Goal: Transaction & Acquisition: Purchase product/service

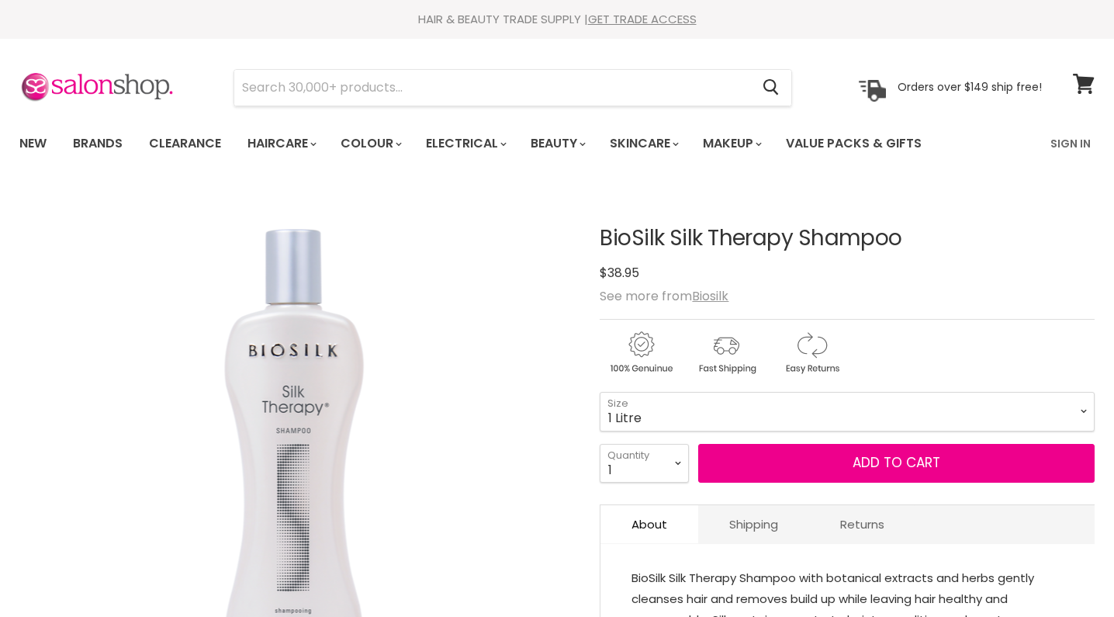
select select "1 Litre"
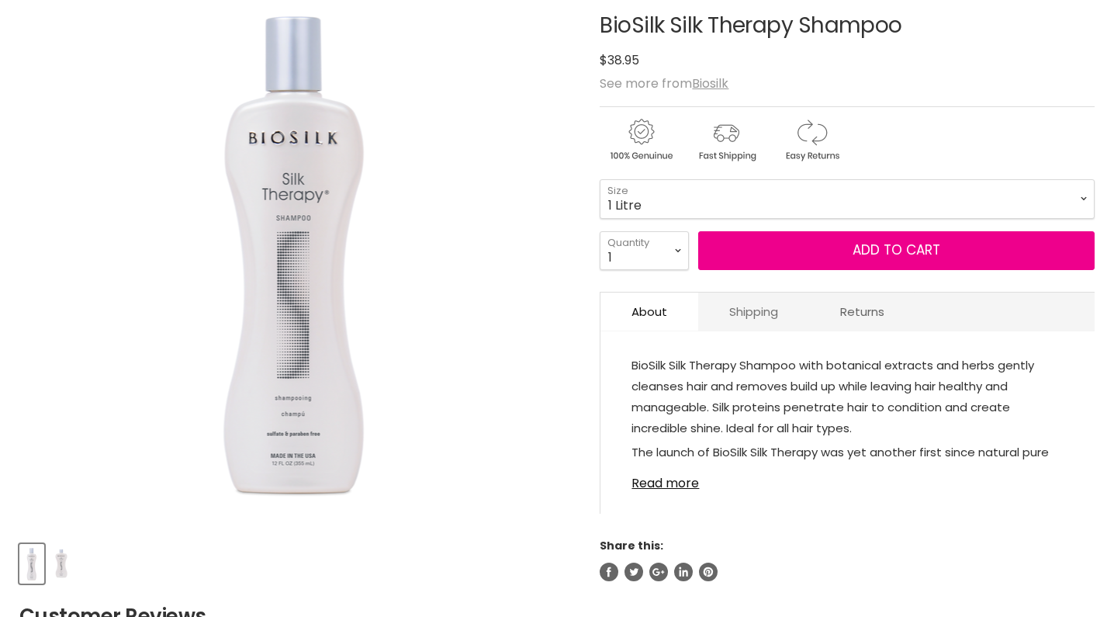
scroll to position [213, 0]
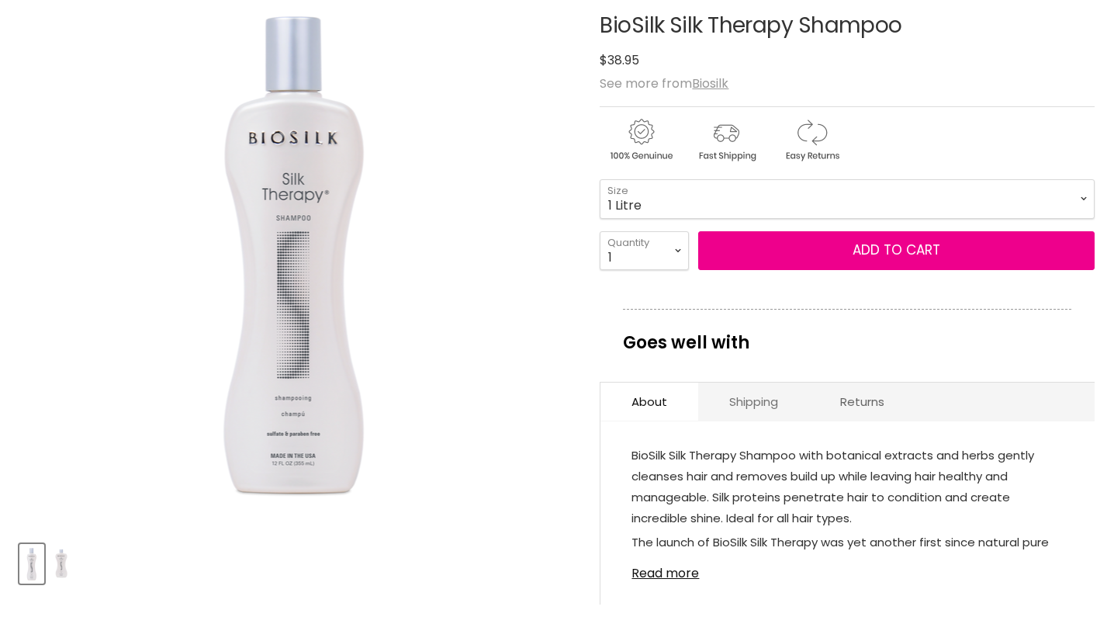
click at [730, 313] on p "Goes well with" at bounding box center [847, 334] width 448 height 51
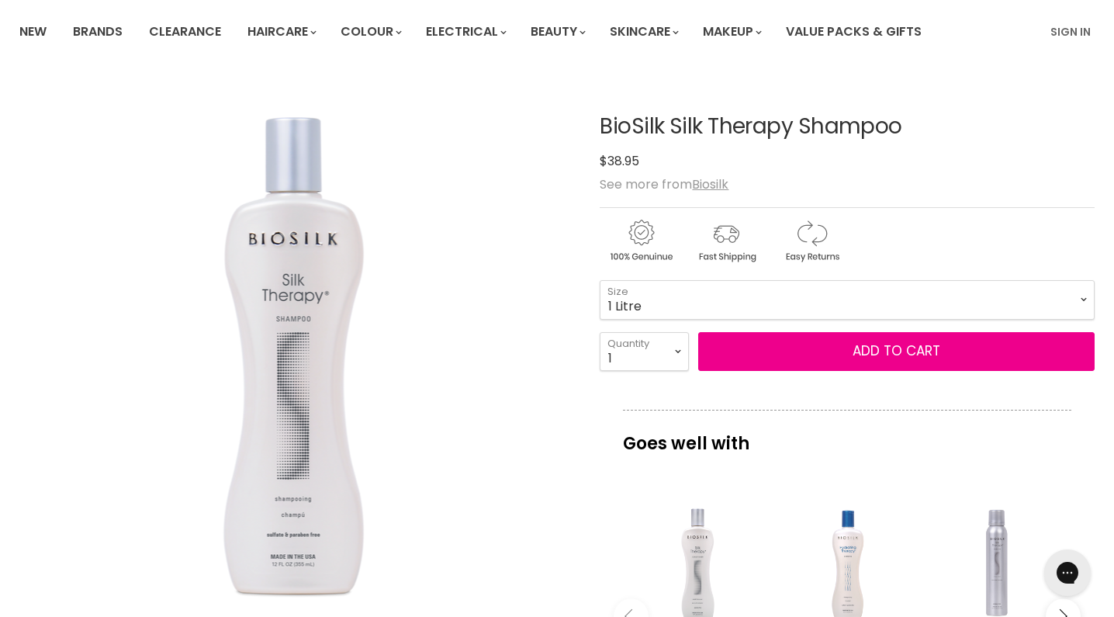
scroll to position [0, 0]
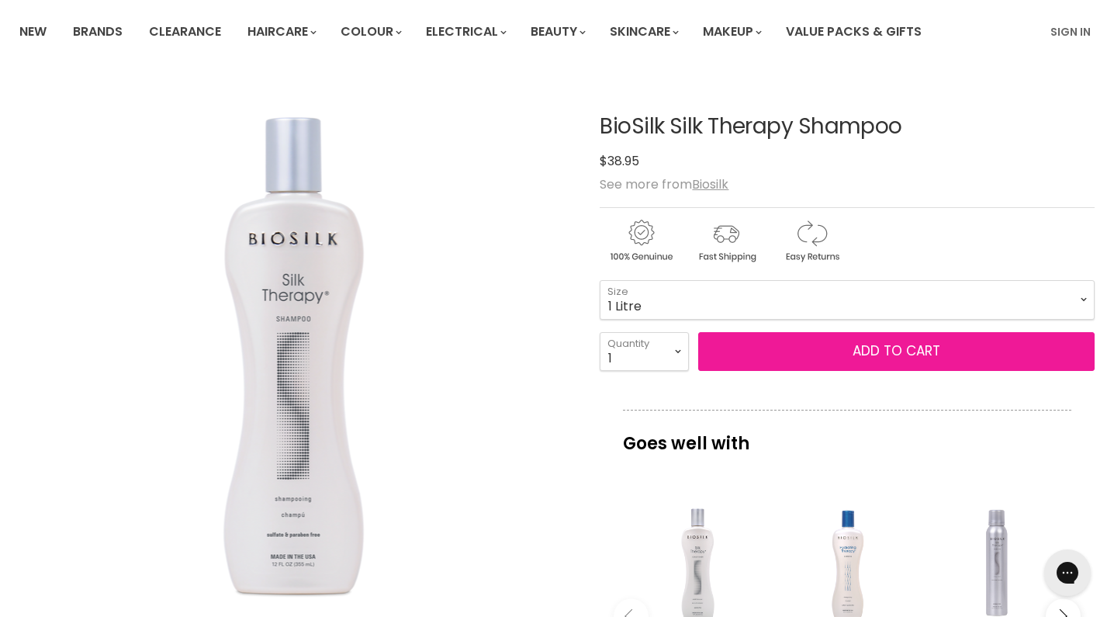
click at [760, 352] on button "Add to cart" at bounding box center [896, 351] width 396 height 39
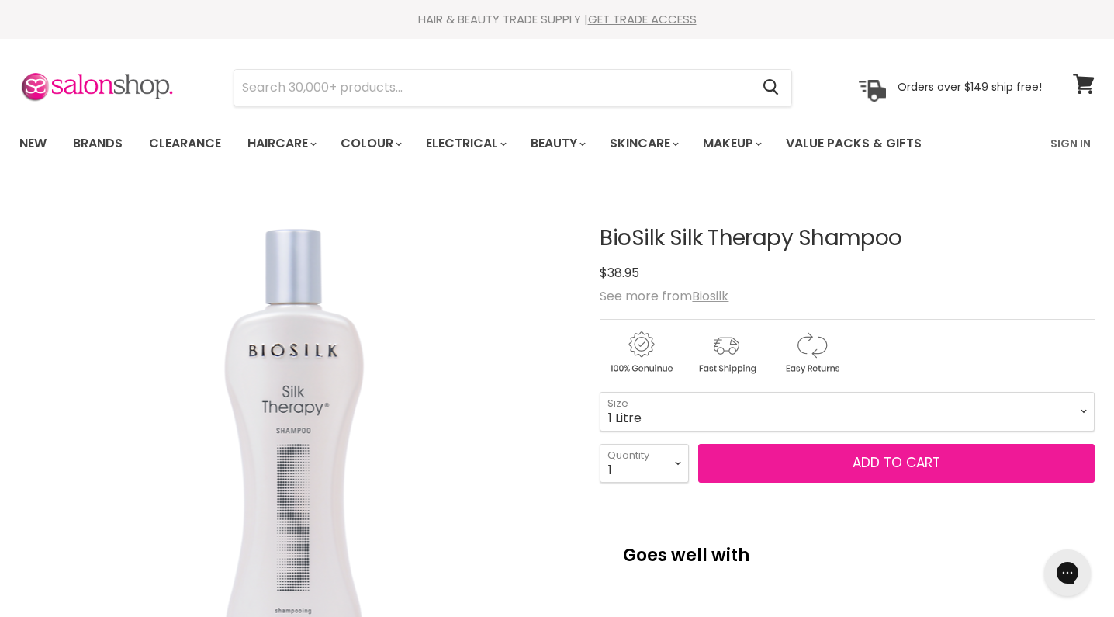
click at [877, 456] on span "Add to cart" at bounding box center [897, 462] width 88 height 19
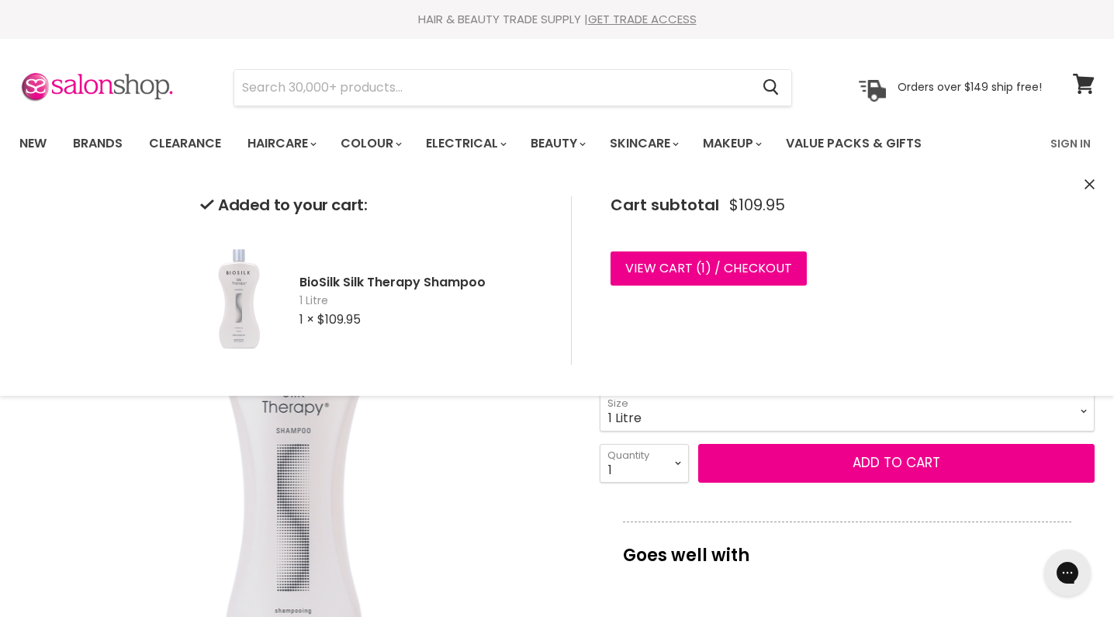
click at [1085, 180] on icon "Close" at bounding box center [1090, 184] width 10 height 10
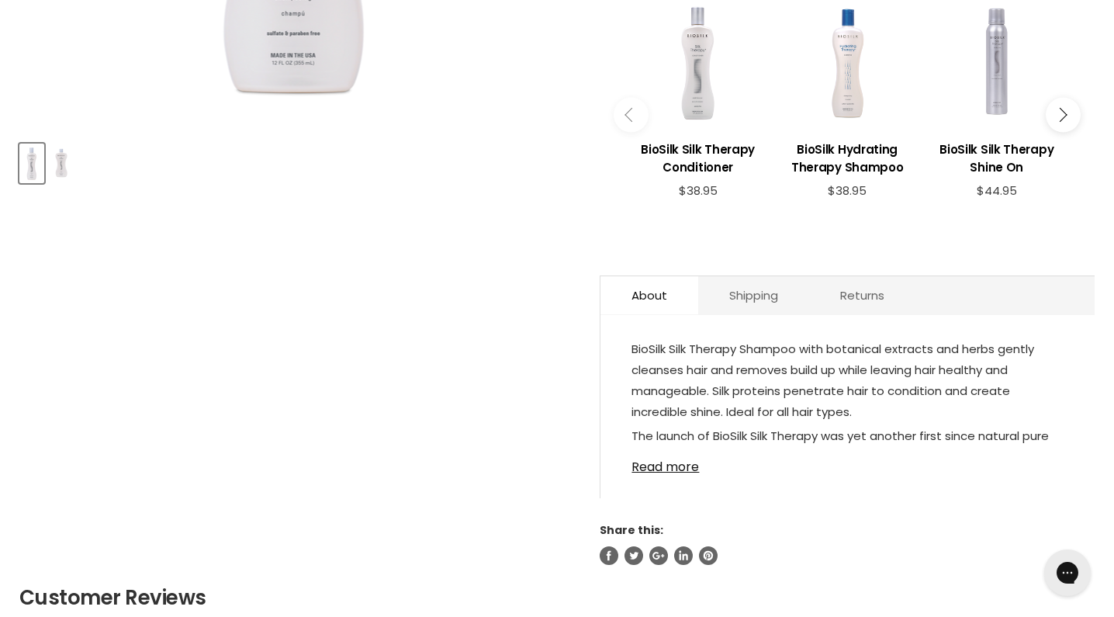
scroll to position [560, 0]
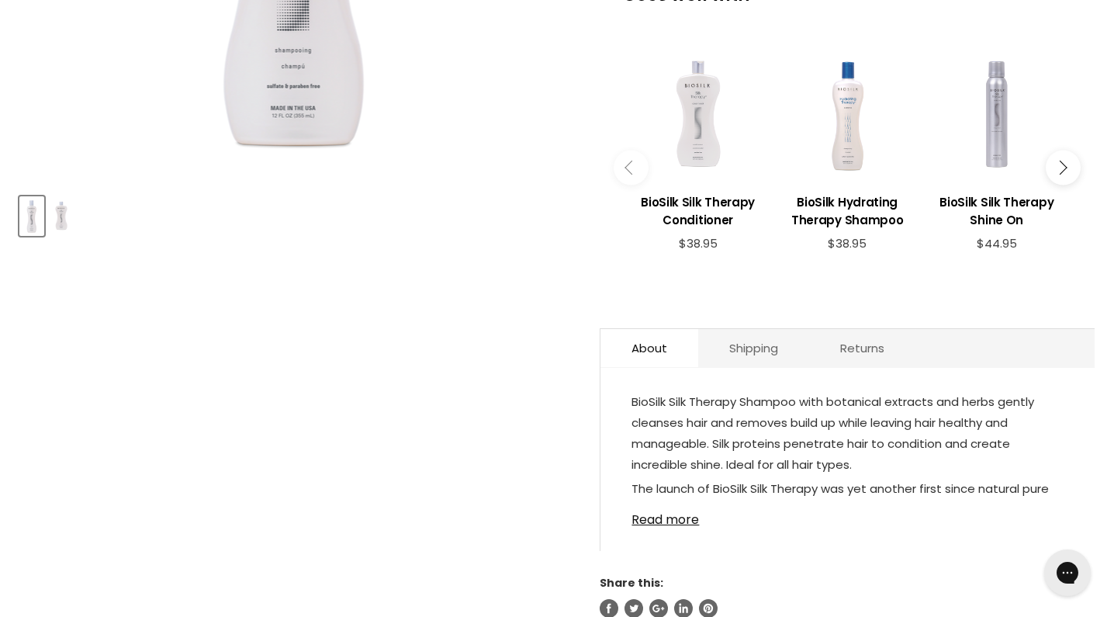
click at [736, 116] on div "Main content" at bounding box center [698, 114] width 134 height 134
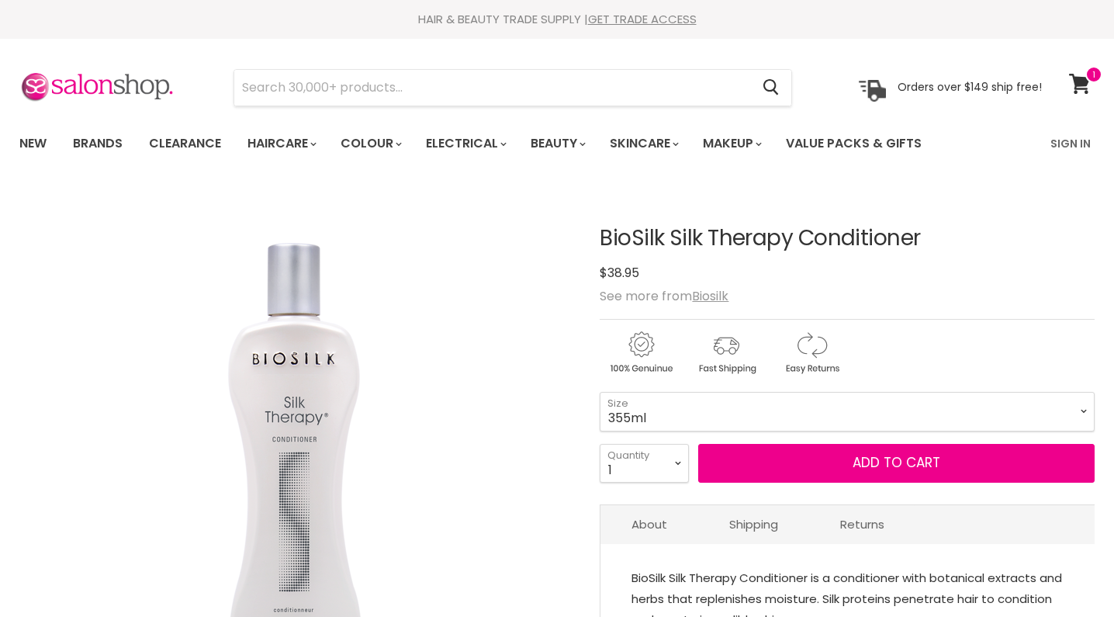
scroll to position [168, 0]
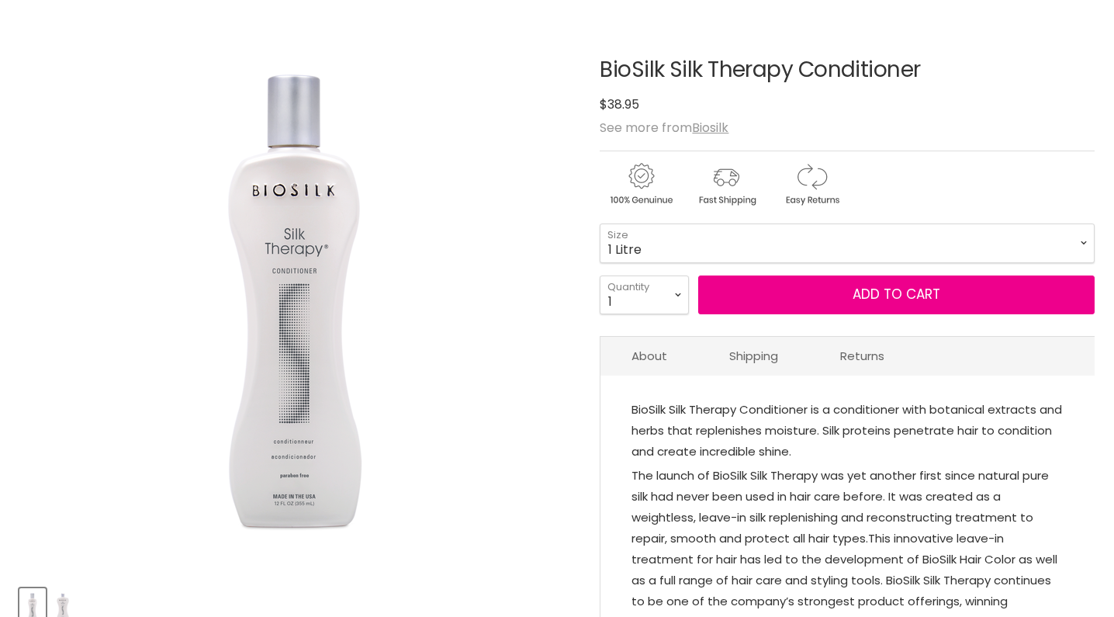
select select "1 Litre"
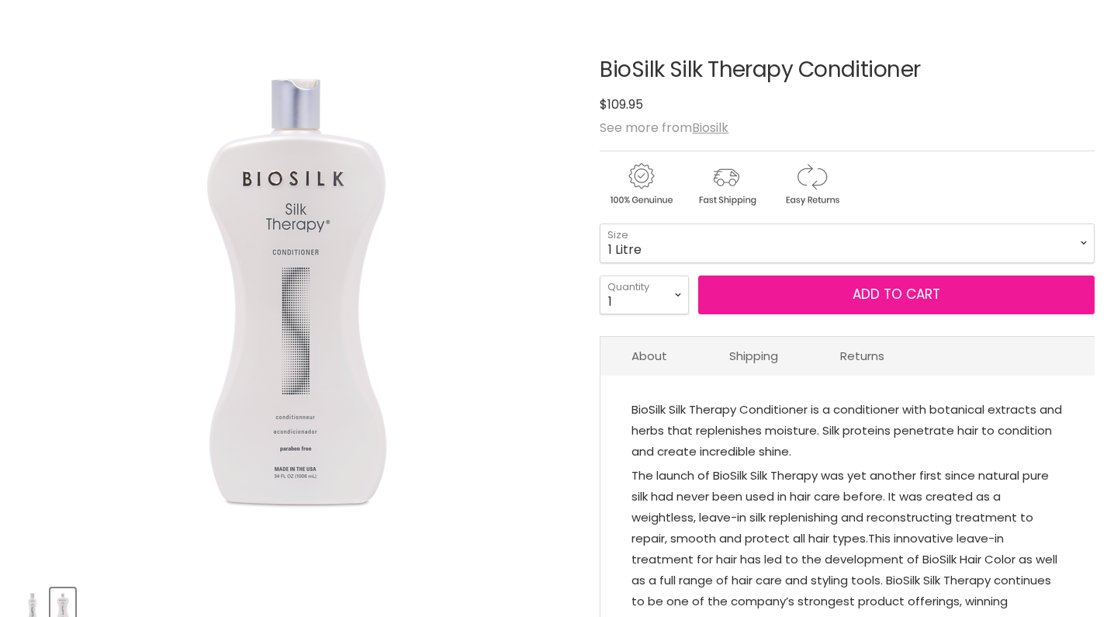
click at [784, 292] on button "Add to cart" at bounding box center [896, 294] width 396 height 39
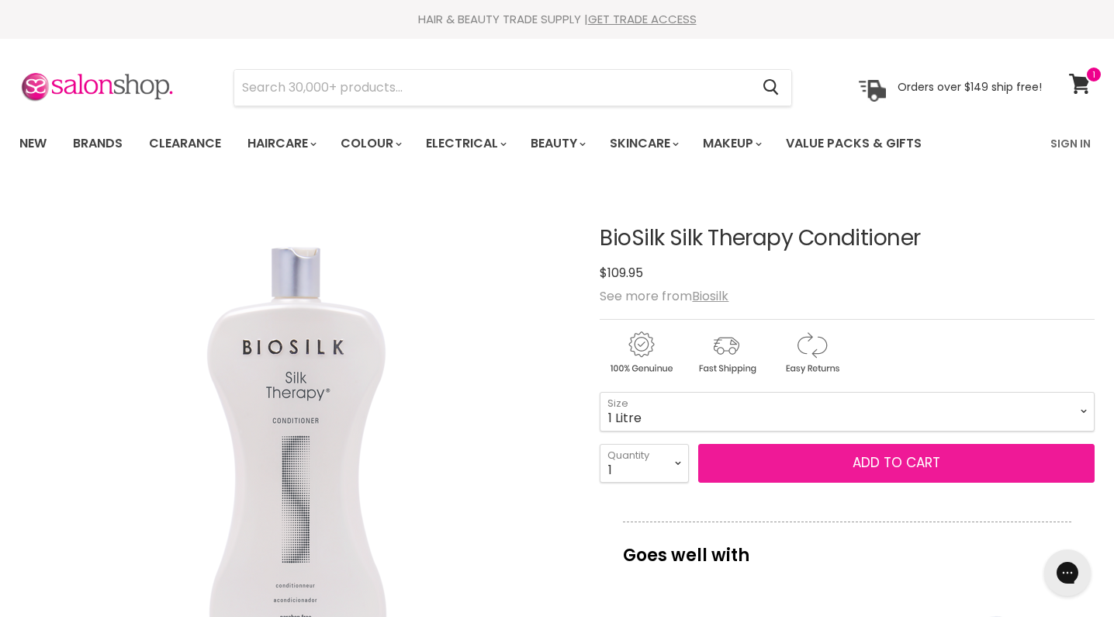
click at [885, 473] on button "Add to cart" at bounding box center [896, 463] width 396 height 39
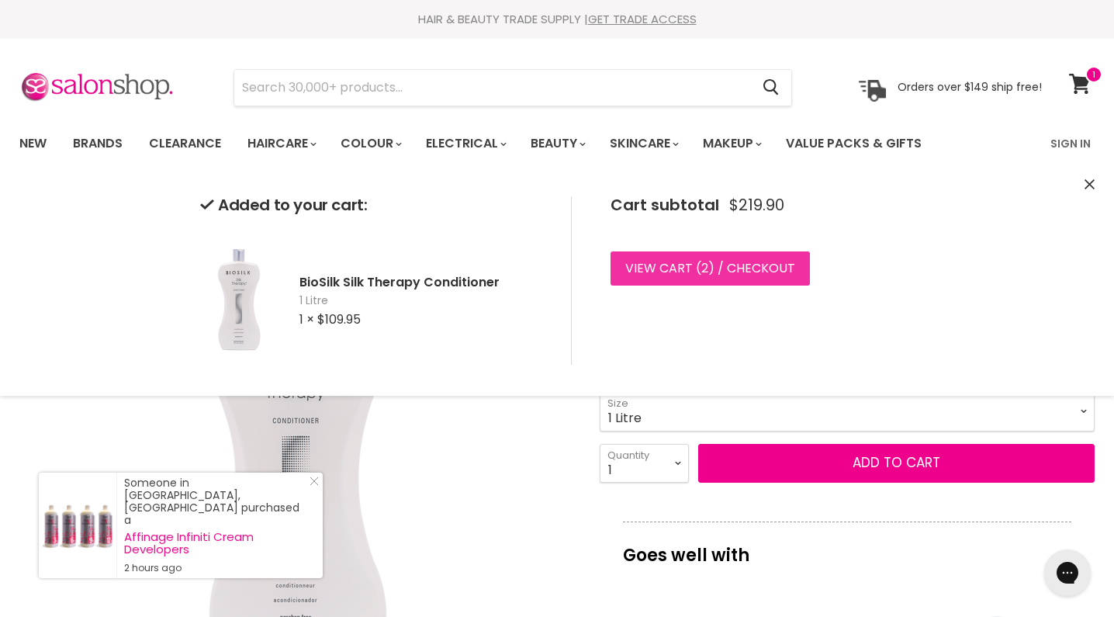
click at [680, 268] on link "View cart ( 2 ) / Checkout" at bounding box center [710, 268] width 199 height 34
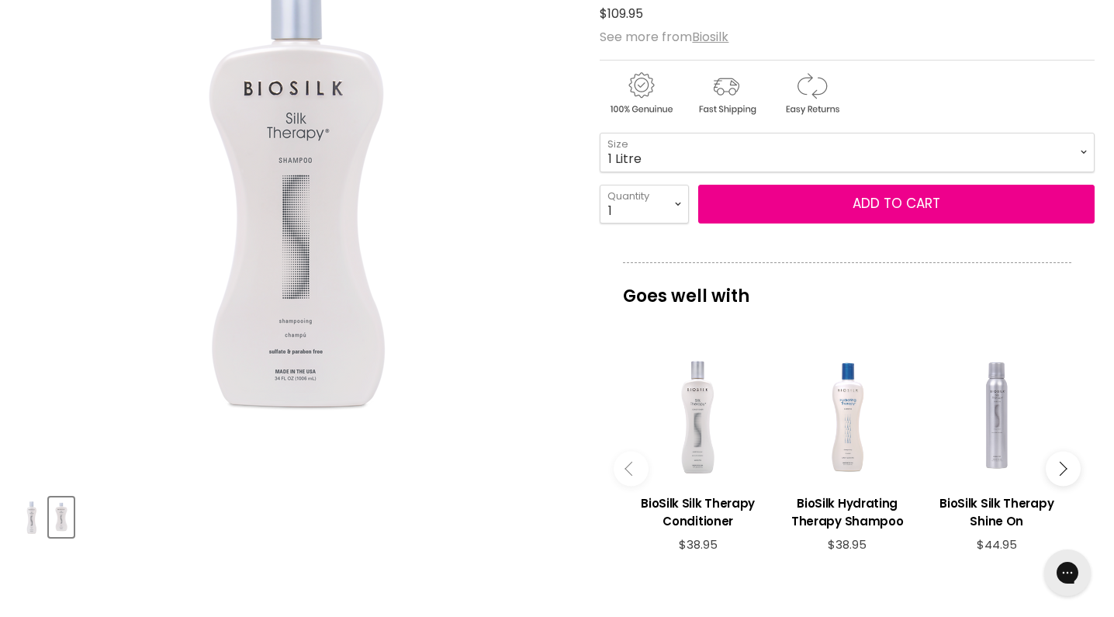
scroll to position [254, 0]
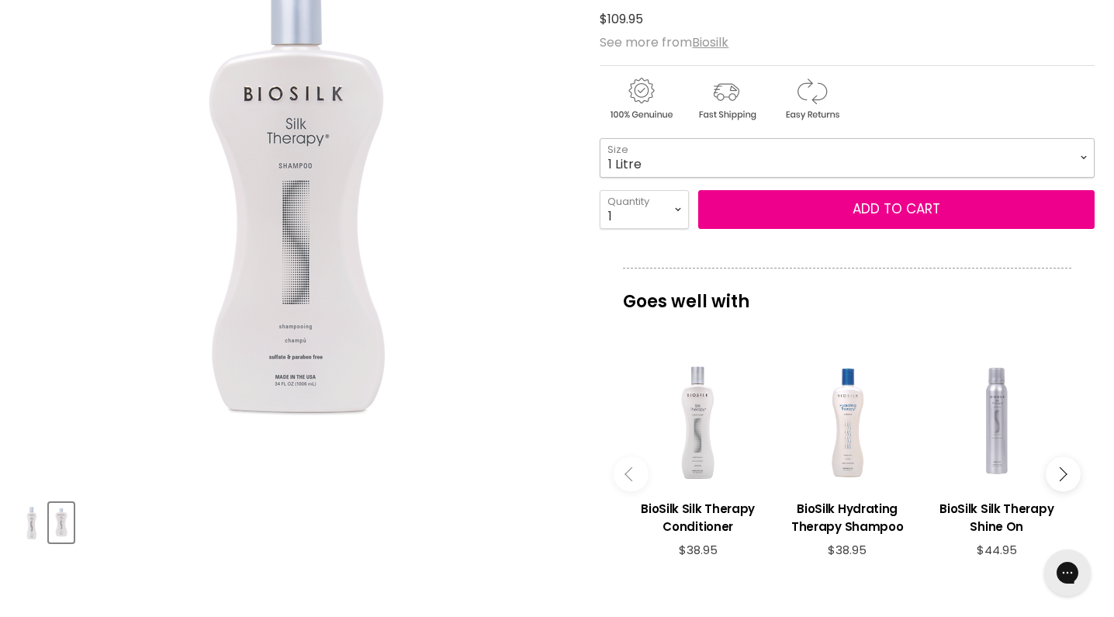
select select "355ml"
